Goal: Find specific page/section: Find specific page/section

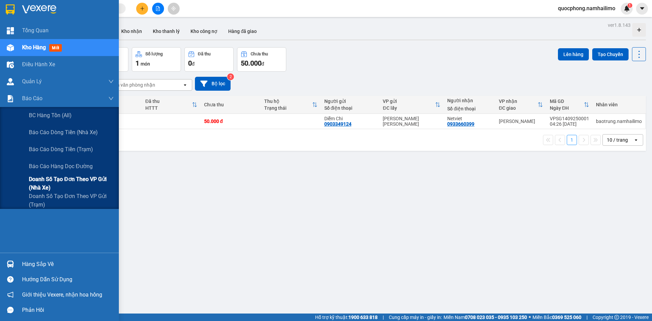
click at [45, 177] on span "Doanh số tạo đơn theo VP gửi (nhà xe)" at bounding box center [71, 183] width 85 height 17
click at [64, 134] on span "Báo cáo dòng tiền (nhà xe)" at bounding box center [64, 132] width 70 height 8
